Goal: Task Accomplishment & Management: Complete application form

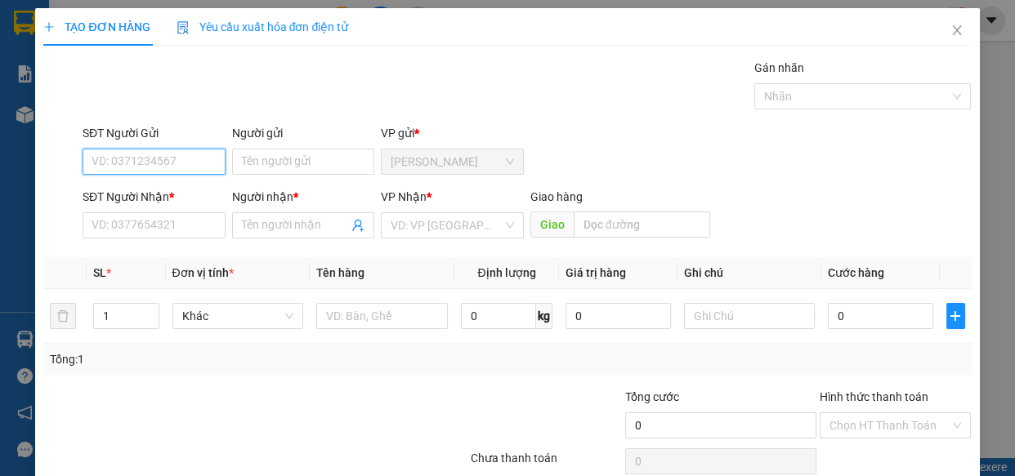
click at [147, 156] on input "SĐT Người Gửi" at bounding box center [154, 162] width 143 height 26
type input "0962079447"
click at [145, 194] on div "0962079447 - ĐỨC" at bounding box center [184, 195] width 184 height 18
type input "ĐỨC"
type input "0987383367"
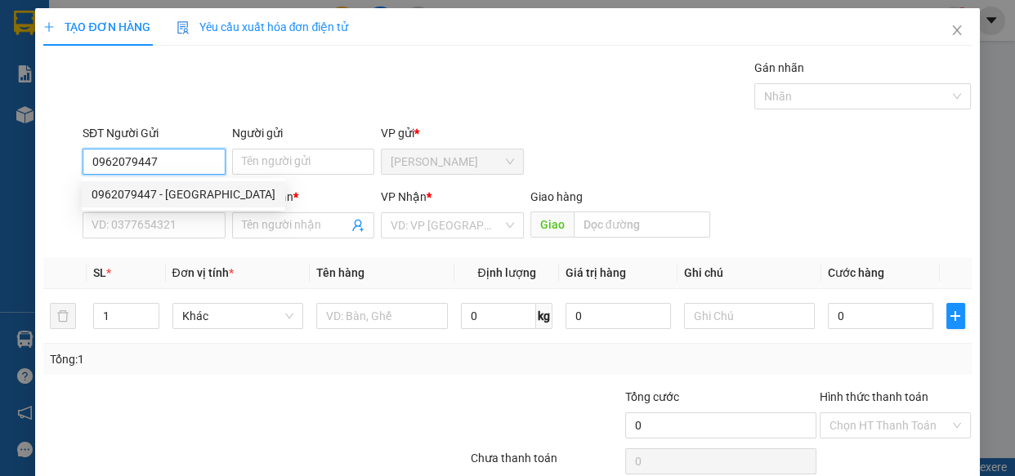
type input "DŨNG"
type input "250.000"
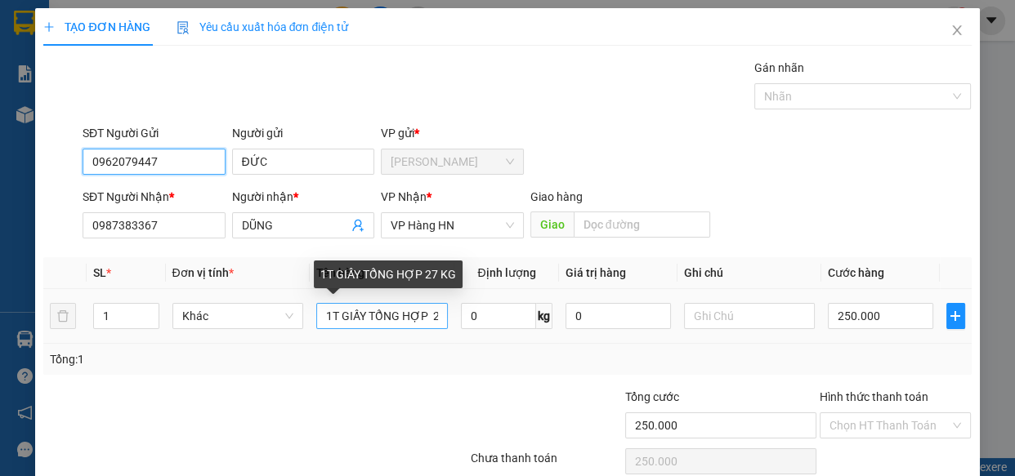
type input "0962079447"
click at [424, 316] on input "1T GIẤY TỔNG HỢP 27 KG" at bounding box center [382, 316] width 132 height 26
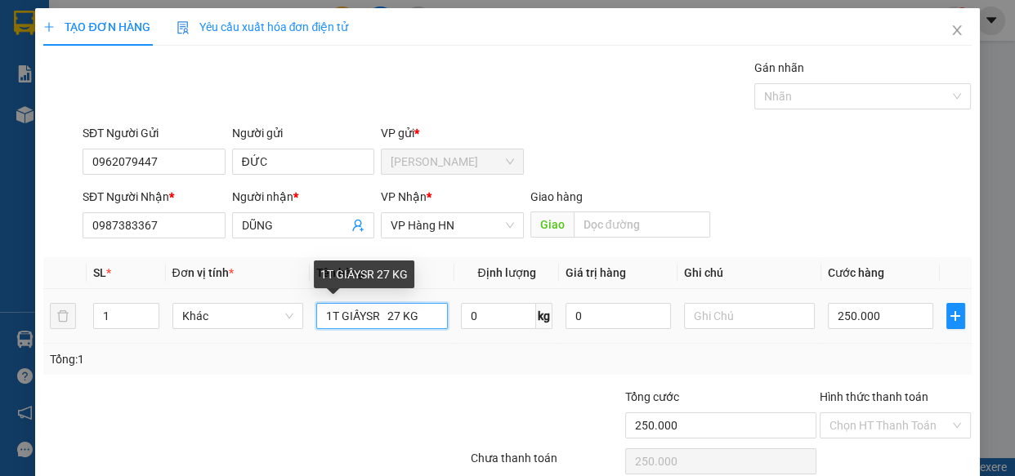
click at [361, 318] on input "1T GIẤYSR 27 KG" at bounding box center [382, 316] width 132 height 26
click at [400, 315] on input "1T GIẤY SR 27 KG" at bounding box center [382, 316] width 132 height 26
type input "1T GIẤY SR 42 KG"
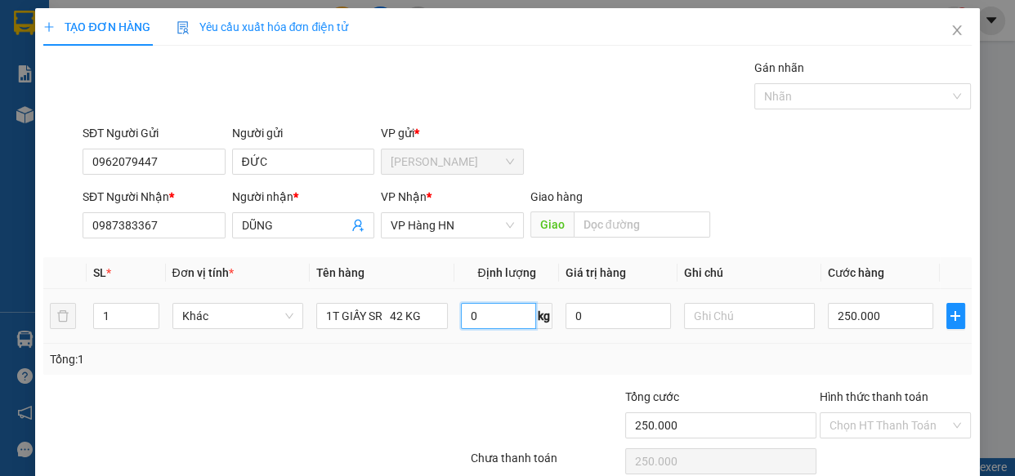
click at [501, 319] on input "0" at bounding box center [498, 316] width 75 height 26
type input "42"
click at [867, 320] on input "250.000" at bounding box center [880, 316] width 105 height 26
type input "0"
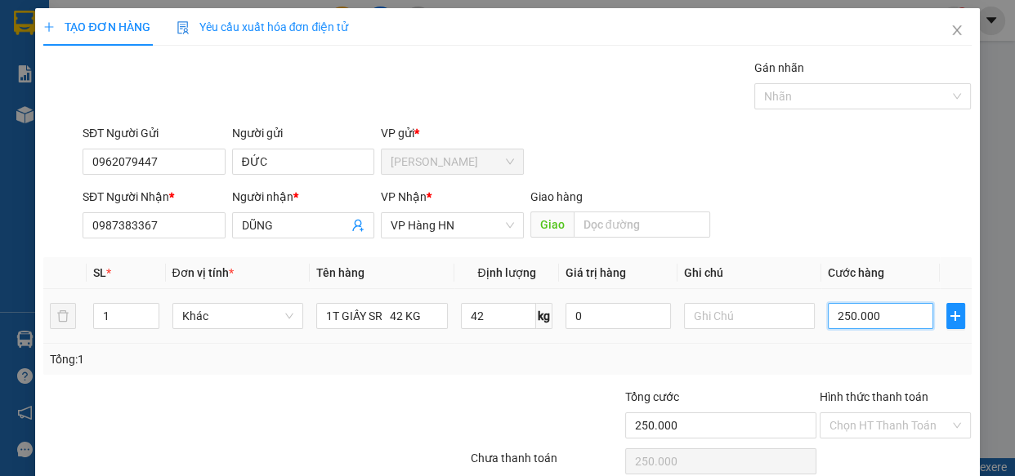
type input "0"
type input "3"
type input "03"
type input "33"
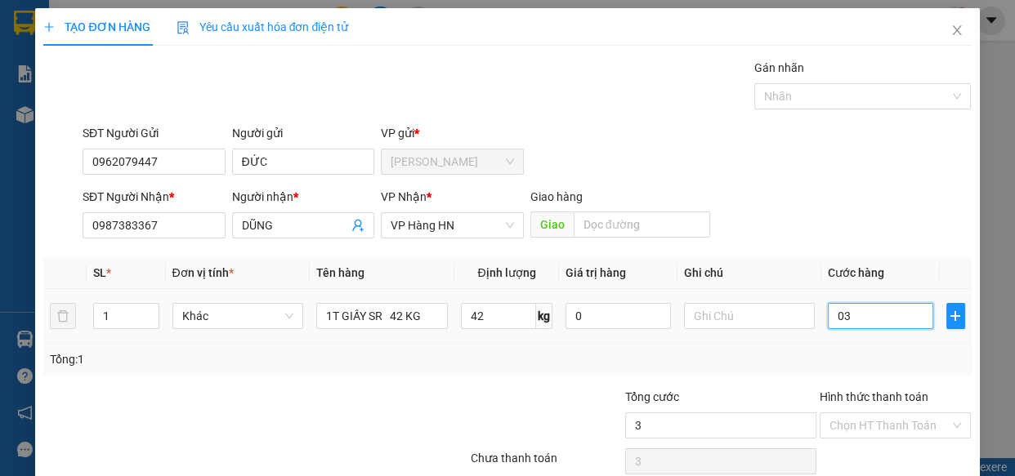
type input "33"
type input "033"
type input "330"
type input "0.330"
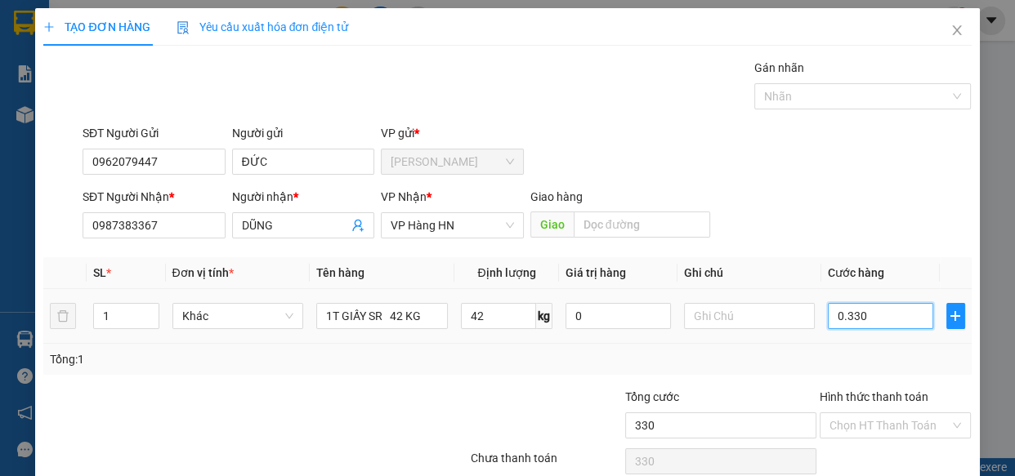
type input "3.300"
type input "03.300"
type input "33.000"
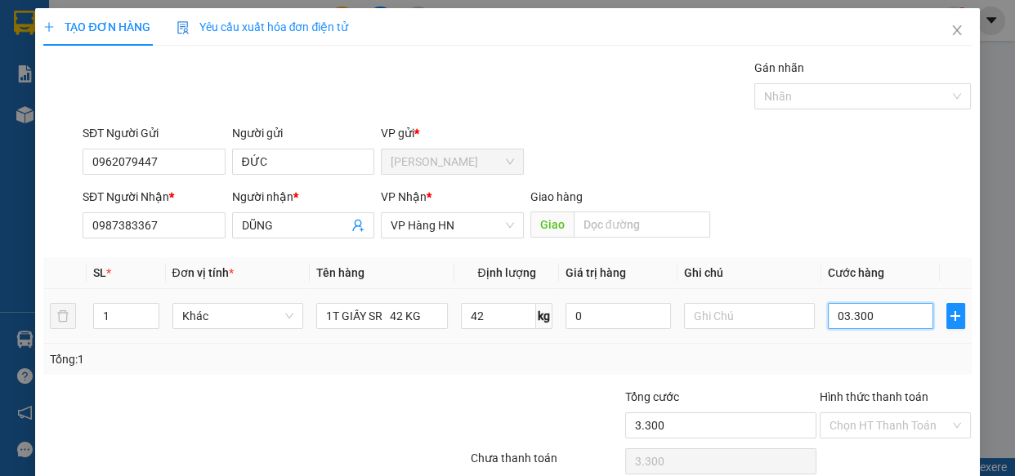
type input "033.000"
type input "330.000"
click at [872, 420] on input "Hình thức thanh toán" at bounding box center [889, 426] width 121 height 25
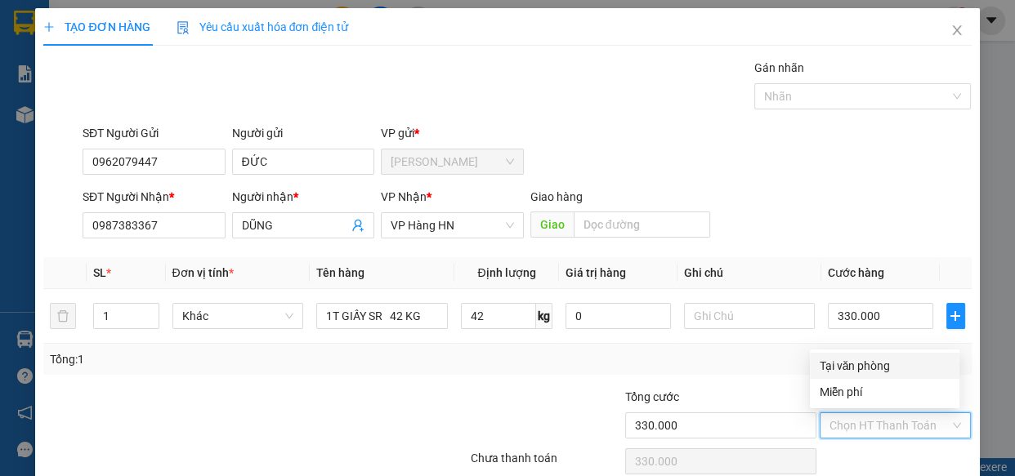
click at [858, 368] on div "Tại văn phòng" at bounding box center [885, 366] width 130 height 18
type input "0"
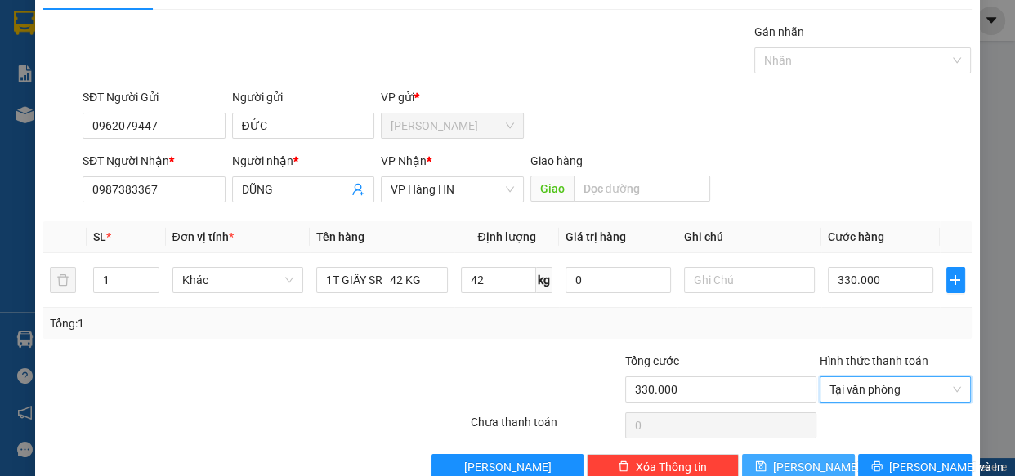
scroll to position [71, 0]
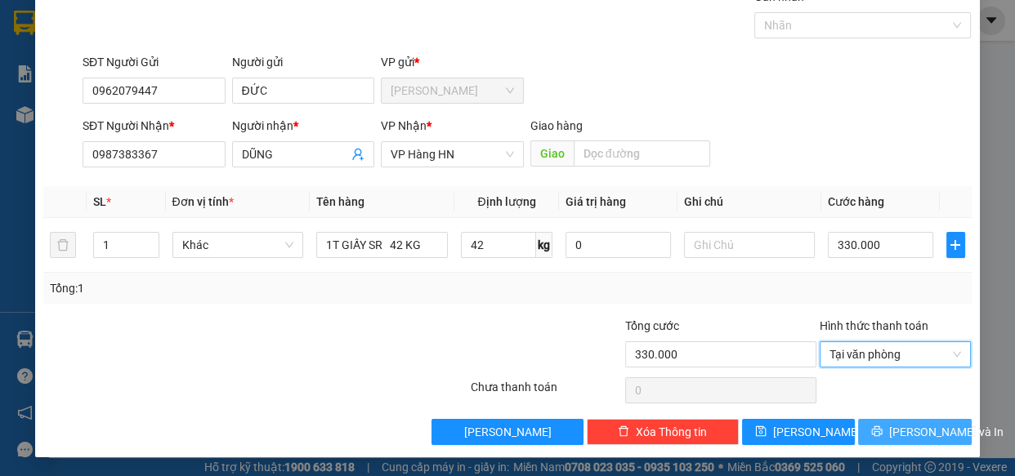
click at [891, 431] on span "Lưu và In" at bounding box center [946, 432] width 114 height 18
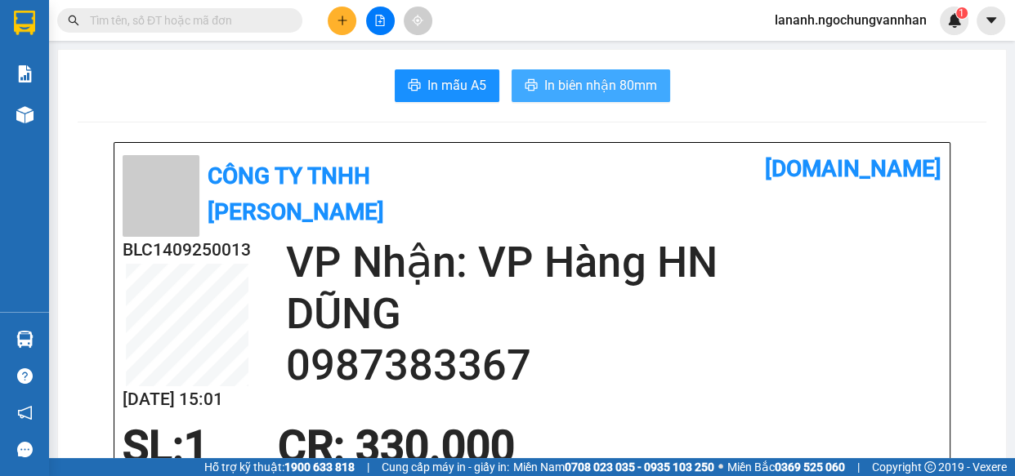
click at [581, 89] on span "In biên nhận 80mm" at bounding box center [600, 85] width 113 height 20
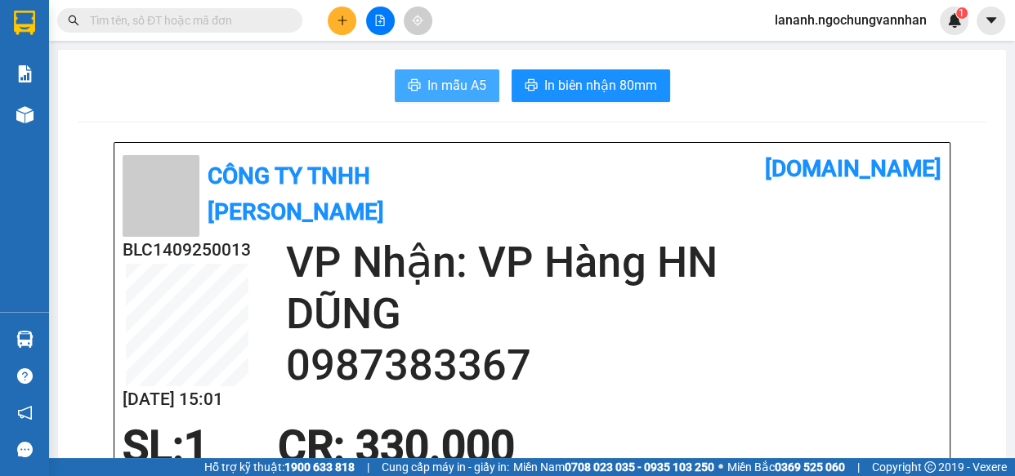
click at [441, 89] on span "In mẫu A5" at bounding box center [456, 85] width 59 height 20
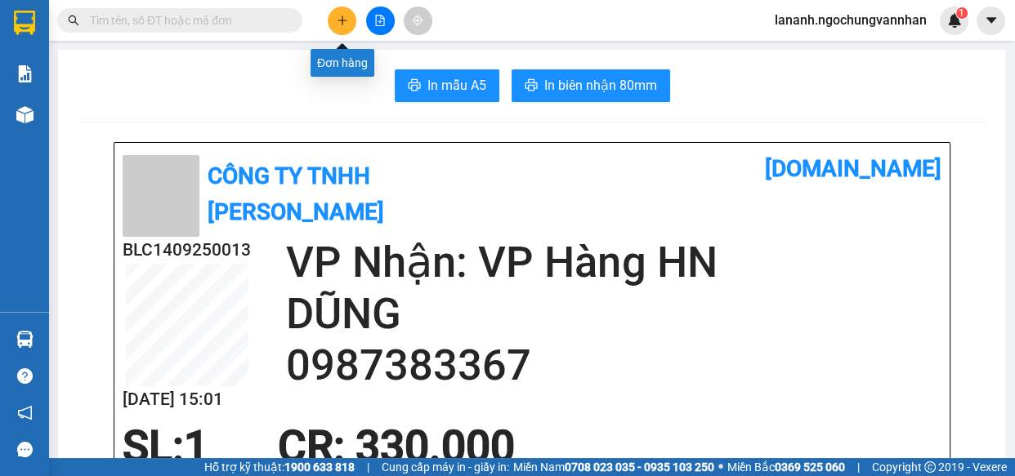
click at [340, 18] on icon "plus" at bounding box center [342, 20] width 11 height 11
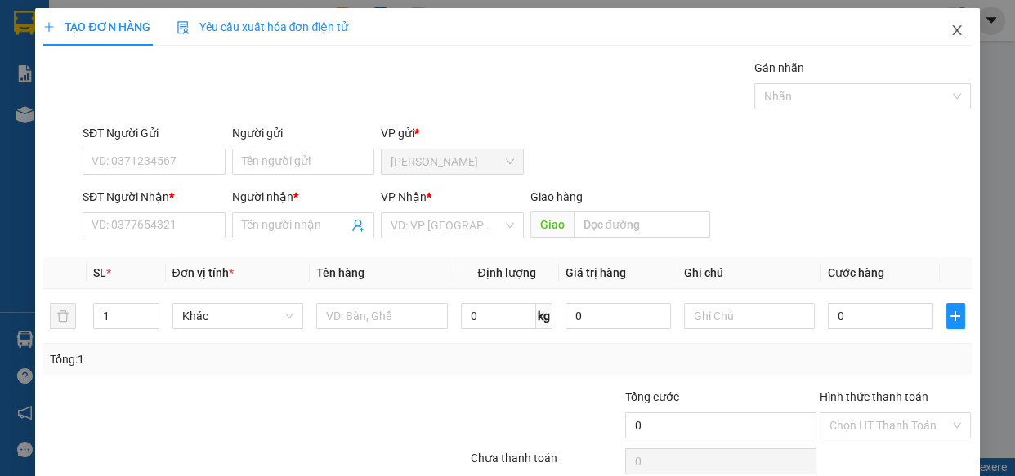
click at [950, 30] on icon "close" at bounding box center [956, 30] width 13 height 13
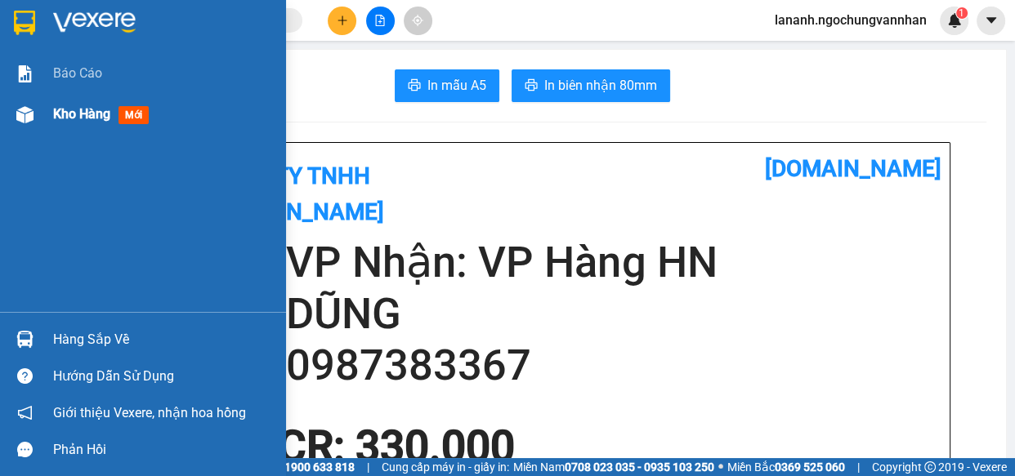
click at [39, 114] on div "Kho hàng mới" at bounding box center [143, 114] width 286 height 41
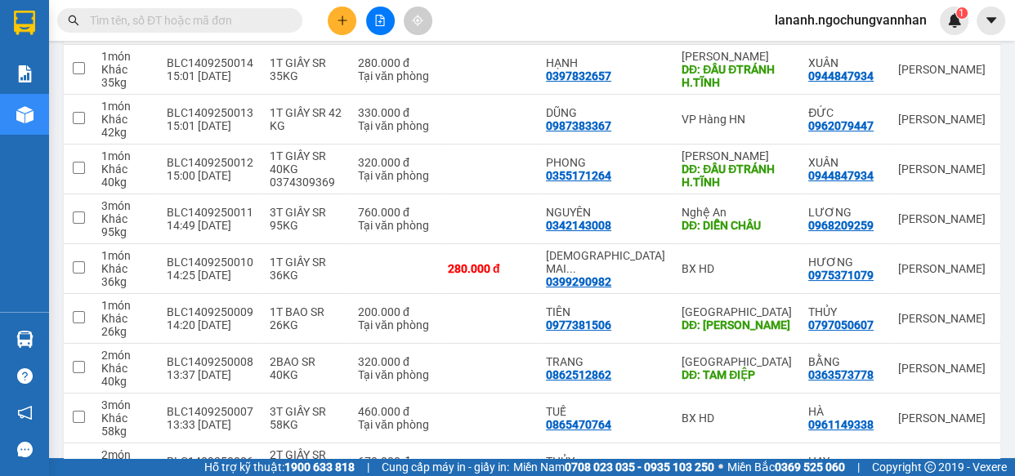
scroll to position [399, 0]
